Goal: Use online tool/utility: Use online tool/utility

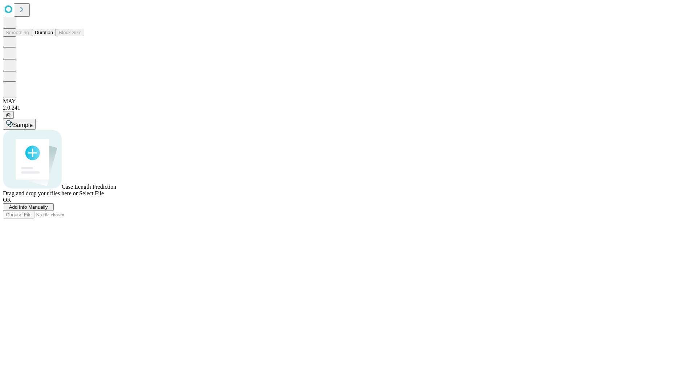
click at [48, 210] on span "Add Info Manually" at bounding box center [28, 206] width 39 height 5
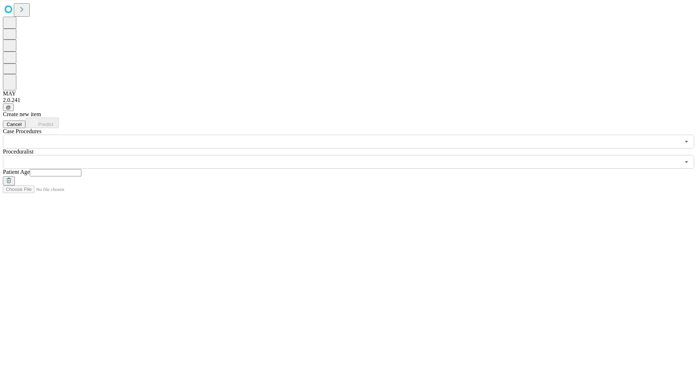
click at [81, 169] on input "text" at bounding box center [56, 172] width 52 height 7
type input "*"
click at [354, 155] on input "text" at bounding box center [341, 162] width 677 height 14
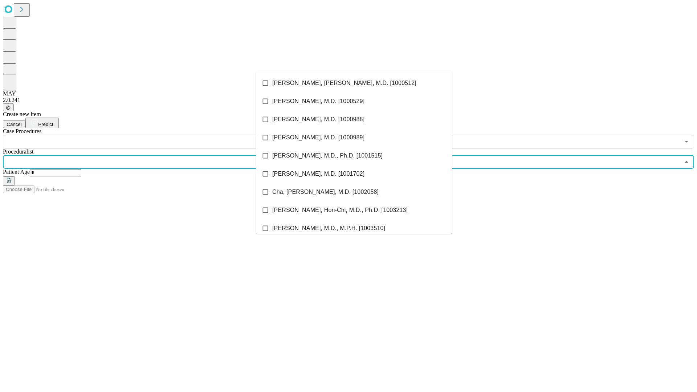
click at [354, 83] on li "[PERSON_NAME], [PERSON_NAME], M.D. [1000512]" at bounding box center [354, 83] width 196 height 18
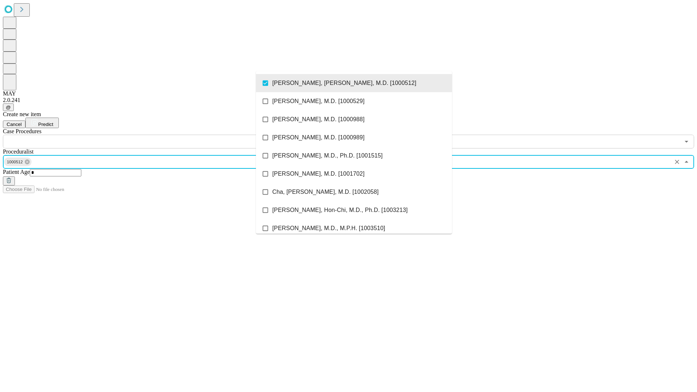
click at [153, 135] on input "text" at bounding box center [341, 142] width 677 height 14
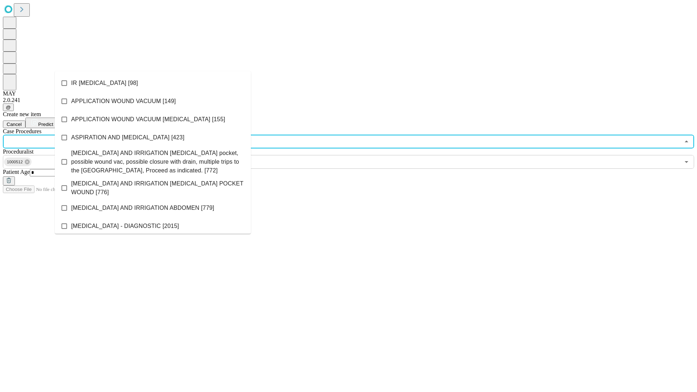
click at [153, 83] on li "IR [MEDICAL_DATA] [98]" at bounding box center [153, 83] width 196 height 18
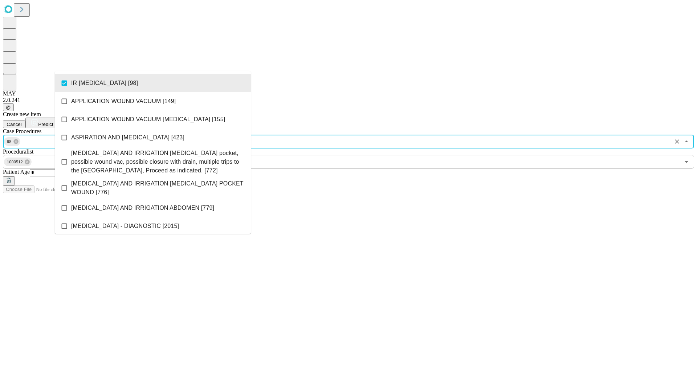
click at [53, 122] on span "Predict" at bounding box center [45, 124] width 15 height 5
